Goal: Task Accomplishment & Management: Manage account settings

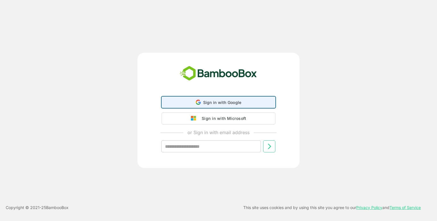
click at [205, 98] on div "Sign in with Google Sign in with Google. Opens in new tab" at bounding box center [218, 102] width 106 height 11
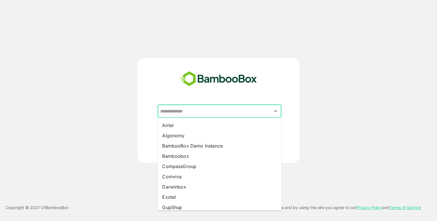
click at [203, 113] on input "text" at bounding box center [219, 111] width 121 height 11
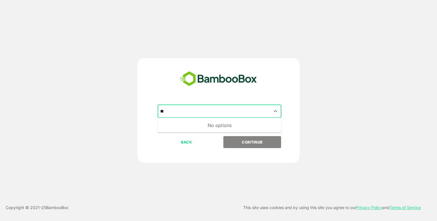
type input "*"
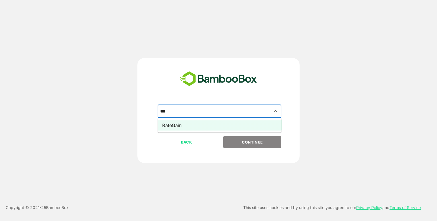
click at [197, 124] on li "RateGain" at bounding box center [220, 125] width 124 height 10
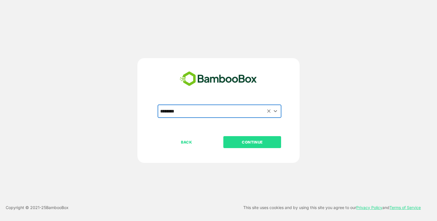
type input "********"
click at [249, 140] on p "CONTINUE" at bounding box center [252, 142] width 57 height 6
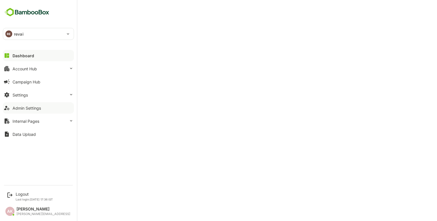
click at [32, 104] on button "Admin Settings" at bounding box center [38, 107] width 71 height 11
